Goal: Communication & Community: Answer question/provide support

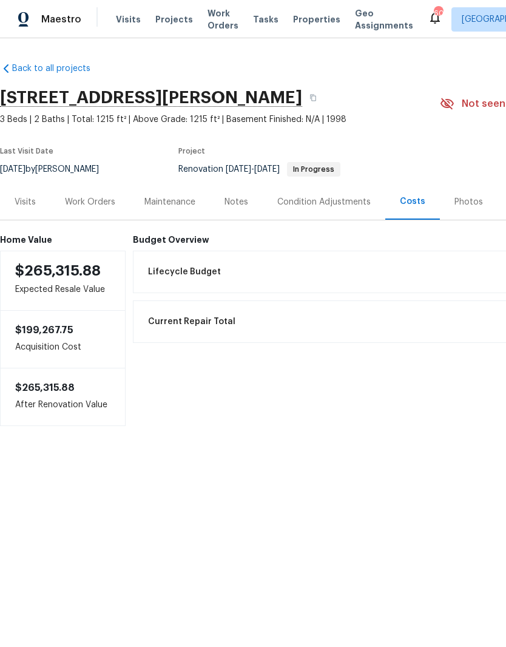
click at [107, 204] on div "Work Orders" at bounding box center [90, 202] width 50 height 12
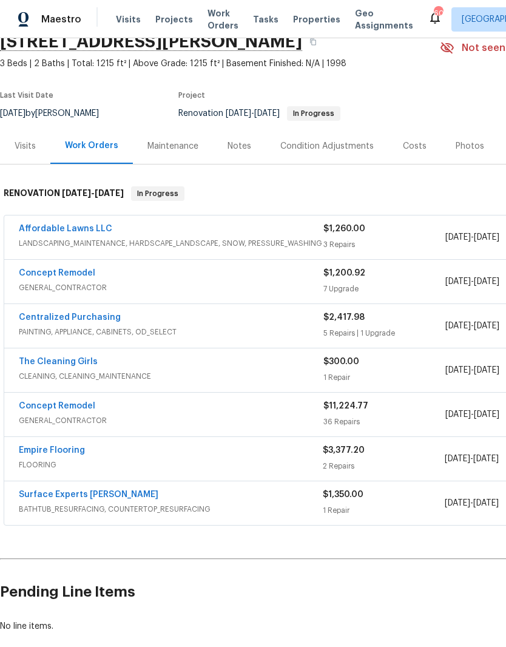
scroll to position [56, 0]
click at [37, 451] on link "Empire Flooring" at bounding box center [52, 449] width 66 height 8
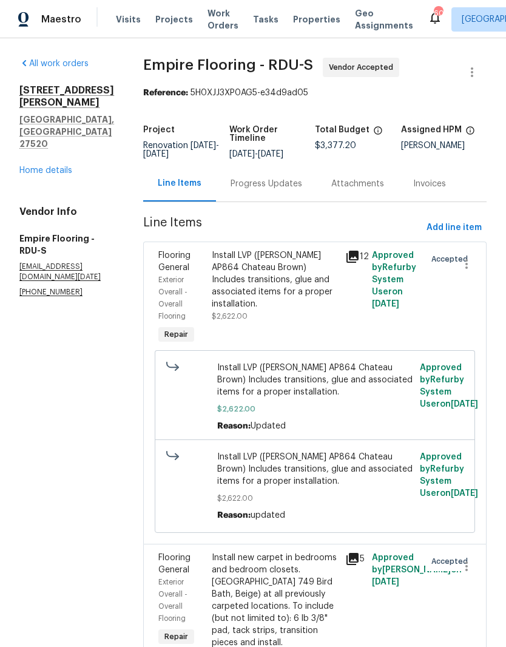
click at [311, 199] on div "Progress Updates" at bounding box center [266, 184] width 101 height 36
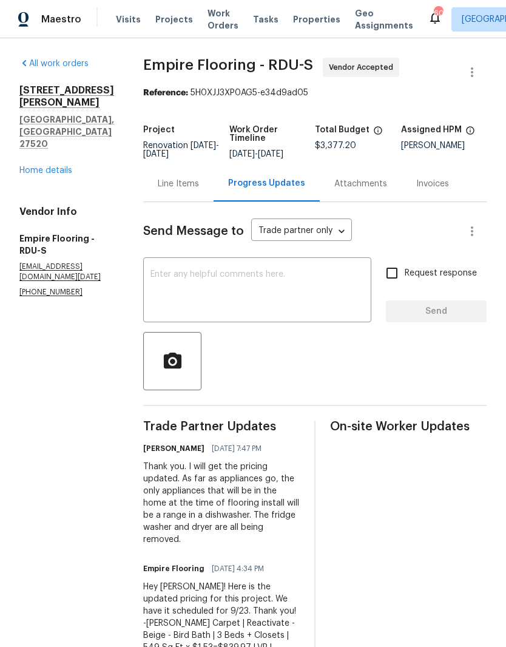
click at [297, 306] on textarea at bounding box center [256, 291] width 213 height 42
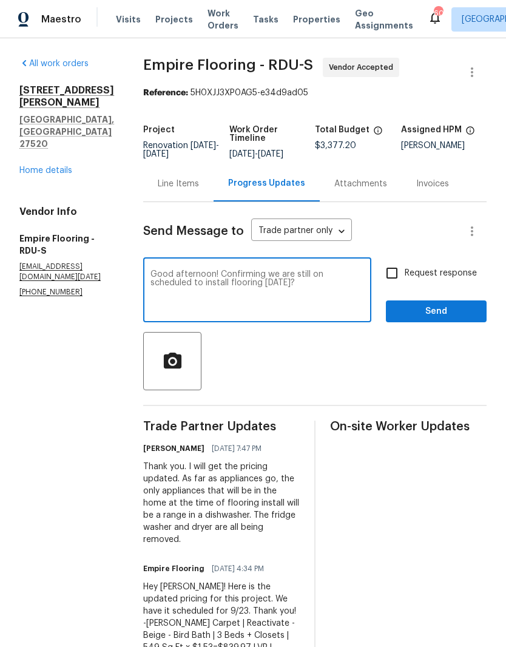
type textarea "Good afternoon! Confirming we are still on scheduled to install flooring [DATE]?"
click at [398, 274] on input "Request response" at bounding box center [391, 272] width 25 height 25
checkbox input "true"
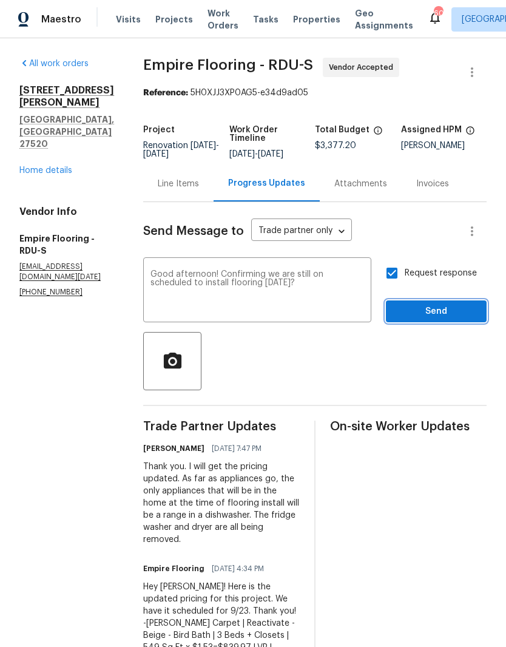
click at [476, 311] on button "Send" at bounding box center [436, 311] width 101 height 22
